Goal: Information Seeking & Learning: Learn about a topic

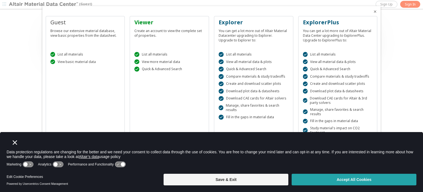
click at [345, 180] on button "Accept All Cookies" at bounding box center [354, 179] width 125 height 12
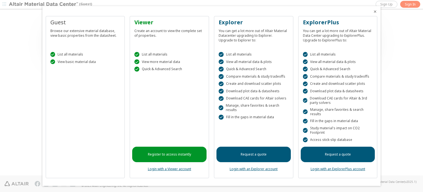
click at [423, 107] on div at bounding box center [211, 96] width 423 height 192
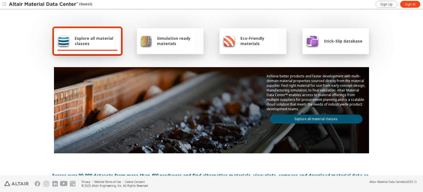
scroll to position [145, 0]
click at [96, 40] on span "Explore all material classes" at bounding box center [96, 41] width 43 height 10
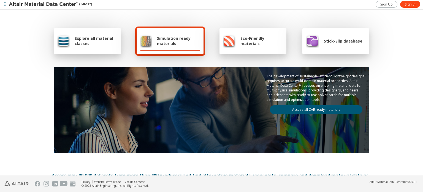
click at [90, 38] on span "Explore all material classes" at bounding box center [96, 41] width 43 height 10
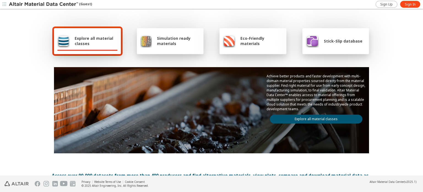
scroll to position [145, 0]
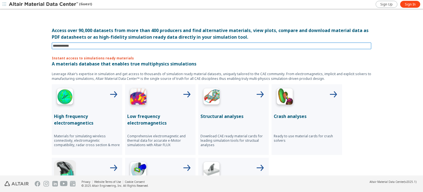
click at [103, 45] on input at bounding box center [212, 46] width 319 height 6
type input "**********"
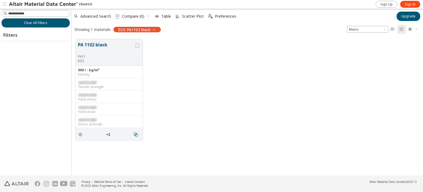
scroll to position [136, 347]
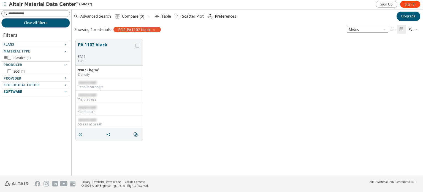
click at [65, 90] on icon "button" at bounding box center [65, 91] width 4 height 4
click at [65, 84] on icon "button" at bounding box center [65, 84] width 4 height 4
